Goal: Book appointment/travel/reservation

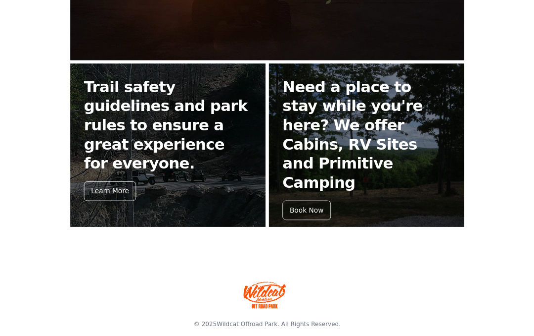
scroll to position [467, 0]
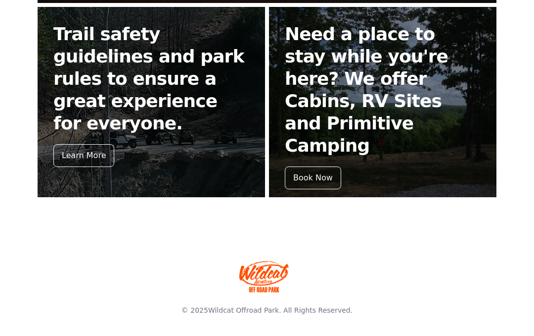
click at [91, 144] on div "Learn More" at bounding box center [83, 155] width 61 height 23
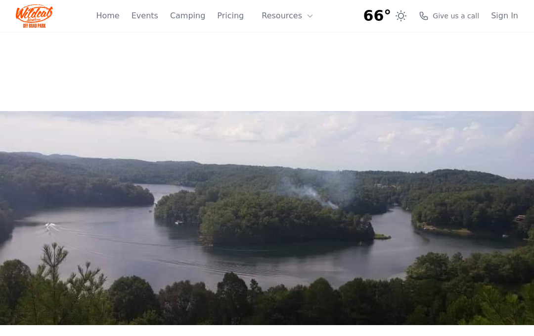
click at [197, 16] on link "Camping" at bounding box center [187, 16] width 35 height 12
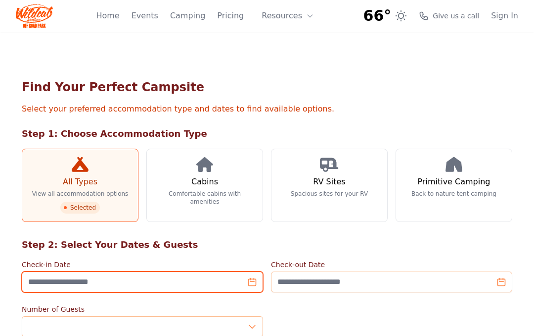
click at [251, 286] on input "Check-in Date" at bounding box center [142, 281] width 241 height 21
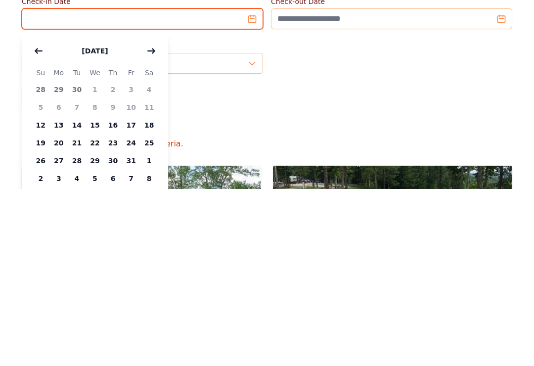
scroll to position [87, 0]
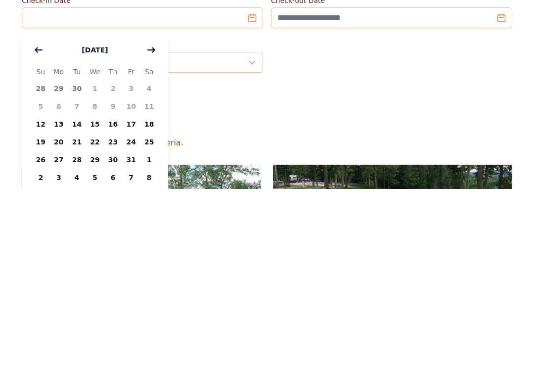
click at [59, 292] on span "13" at bounding box center [59, 301] width 18 height 18
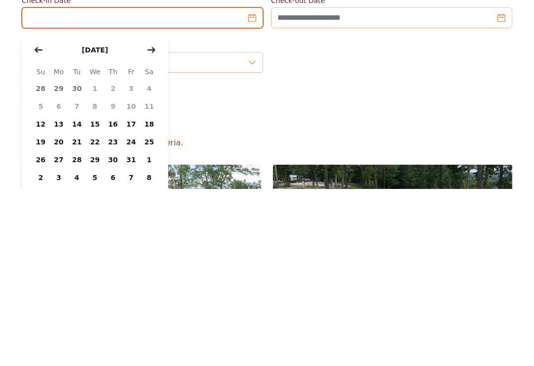
type input "**********"
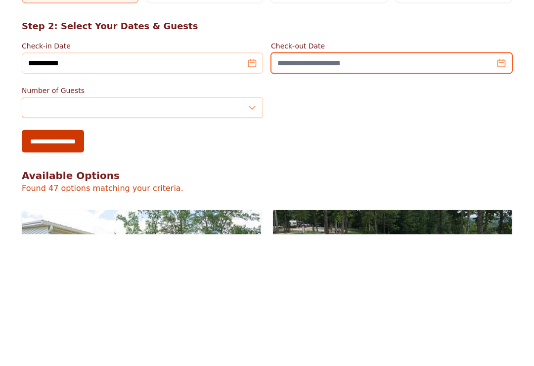
click at [498, 185] on input "Check-out Date" at bounding box center [391, 195] width 241 height 21
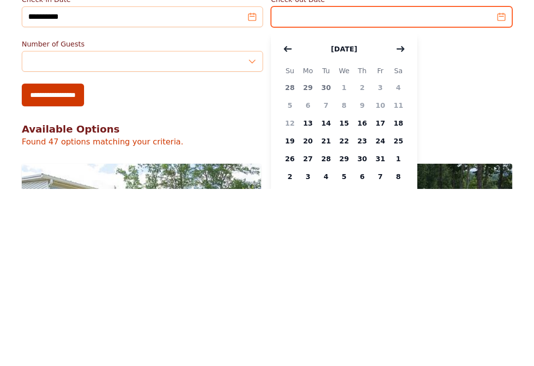
scroll to position [91, 0]
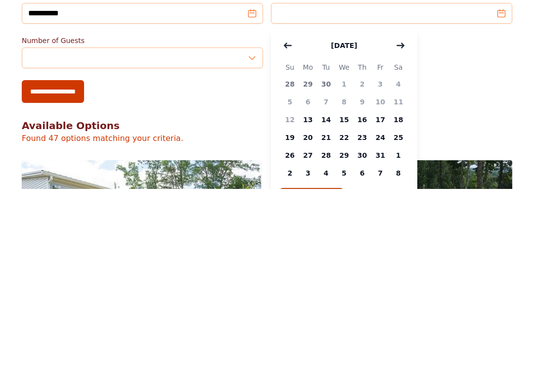
click at [346, 288] on span "15" at bounding box center [345, 297] width 18 height 18
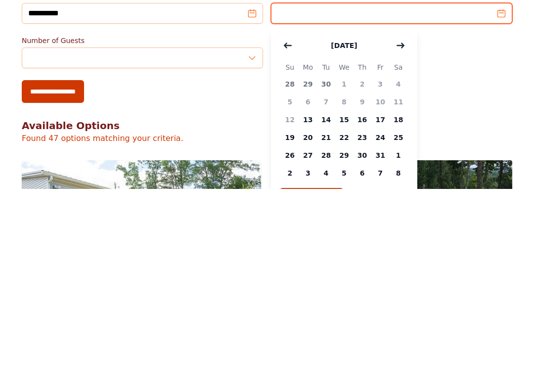
type input "**********"
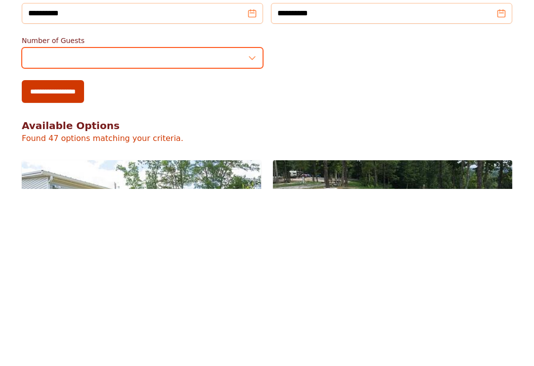
click at [255, 225] on input "*" at bounding box center [142, 235] width 241 height 21
type input "*"
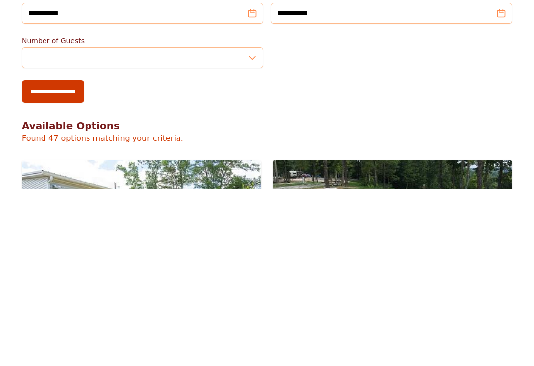
click at [78, 257] on input "**********" at bounding box center [53, 268] width 62 height 23
type input "**********"
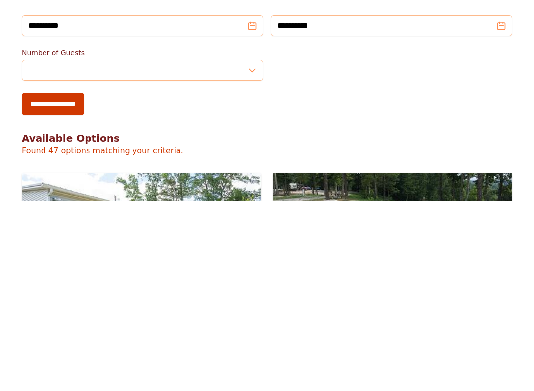
scroll to position [269, 0]
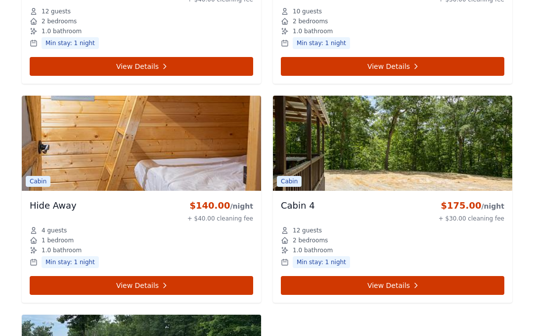
scroll to position [3854, 0]
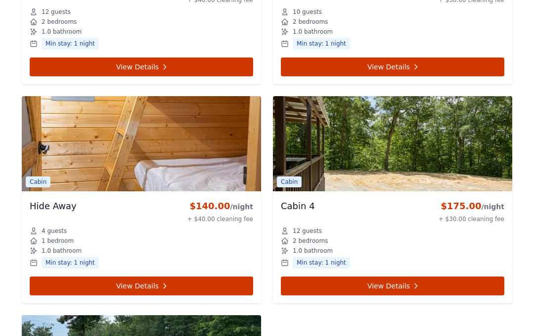
click at [162, 285] on icon at bounding box center [165, 286] width 8 height 8
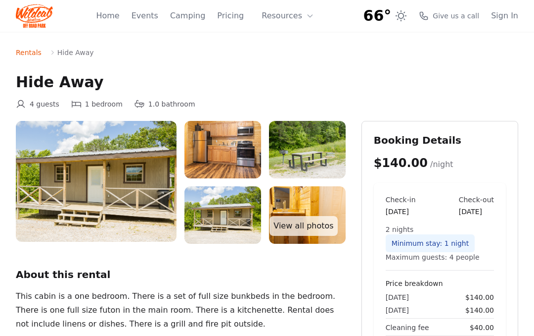
click at [308, 219] on link "View all photos" at bounding box center [304, 226] width 68 height 20
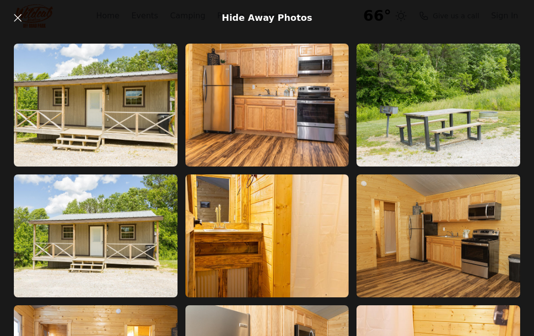
click at [18, 17] on icon at bounding box center [18, 18] width 12 height 12
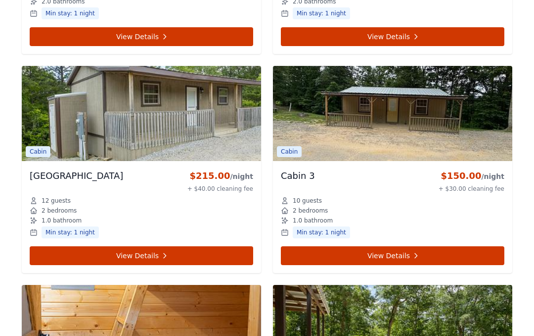
scroll to position [3664, 0]
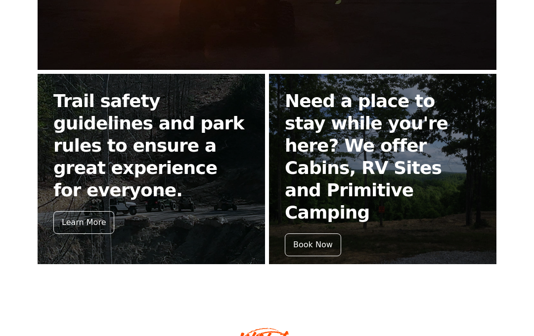
scroll to position [397, 0]
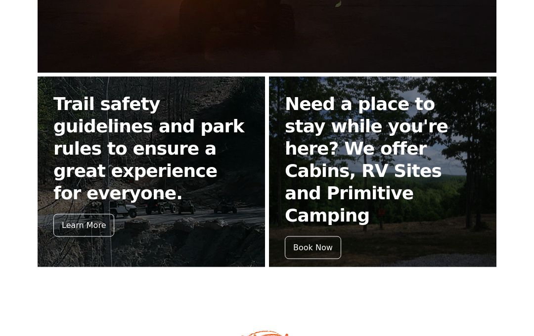
click at [93, 214] on div "Learn More" at bounding box center [83, 225] width 61 height 23
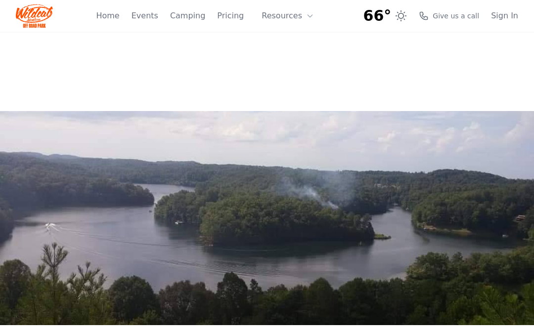
click at [117, 17] on link "Home" at bounding box center [107, 16] width 23 height 12
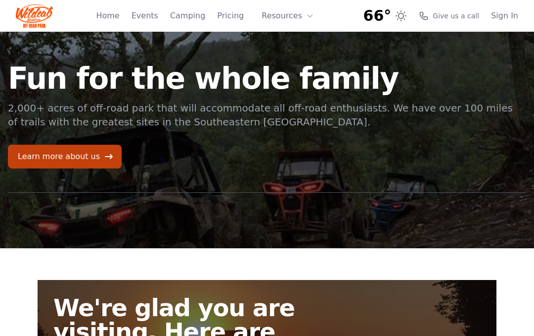
click at [152, 14] on link "Events" at bounding box center [145, 16] width 27 height 12
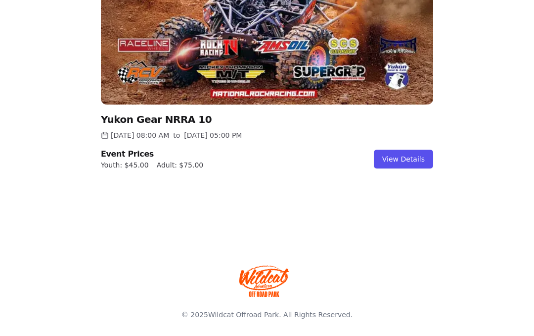
scroll to position [1169, 0]
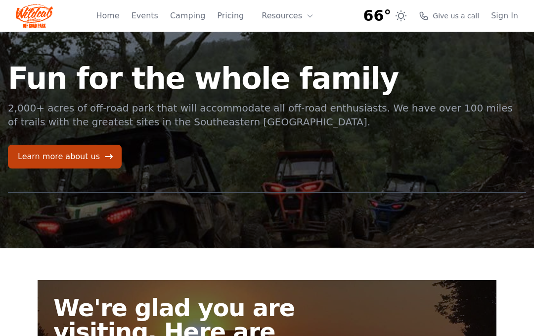
click at [116, 10] on link "Home" at bounding box center [107, 16] width 23 height 12
click at [105, 159] on icon at bounding box center [109, 156] width 10 height 10
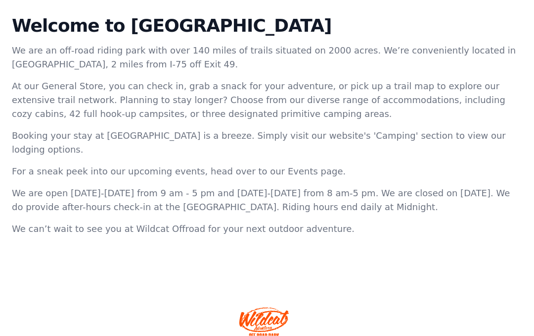
scroll to position [341, 0]
